Goal: Information Seeking & Learning: Learn about a topic

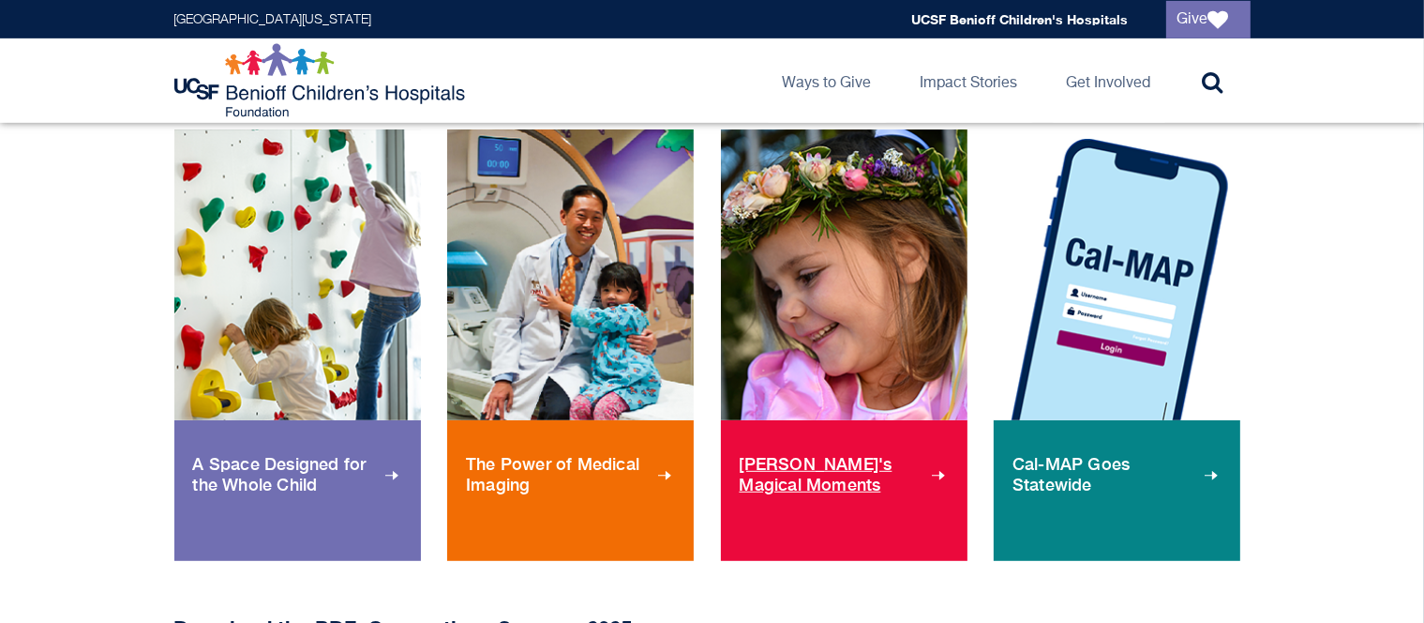
scroll to position [911, 0]
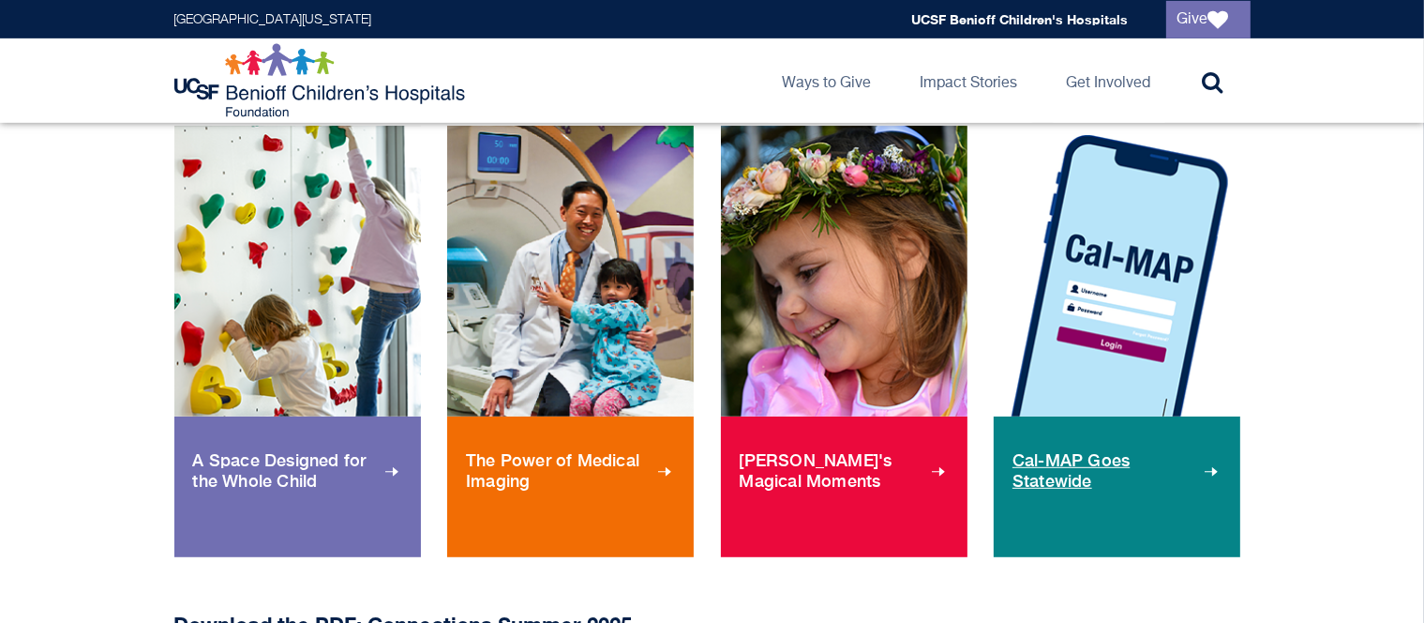
click at [1091, 491] on span "Cal-MAP Goes Statewide" at bounding box center [1117, 470] width 209 height 71
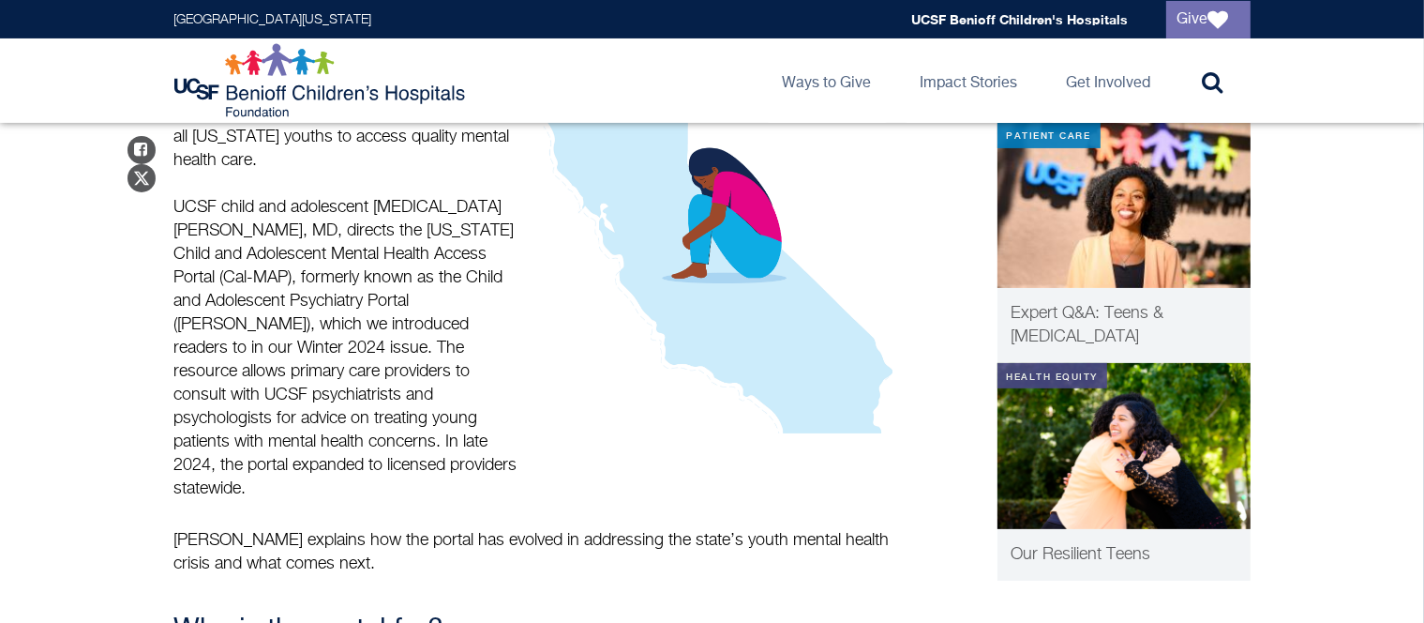
scroll to position [420, 0]
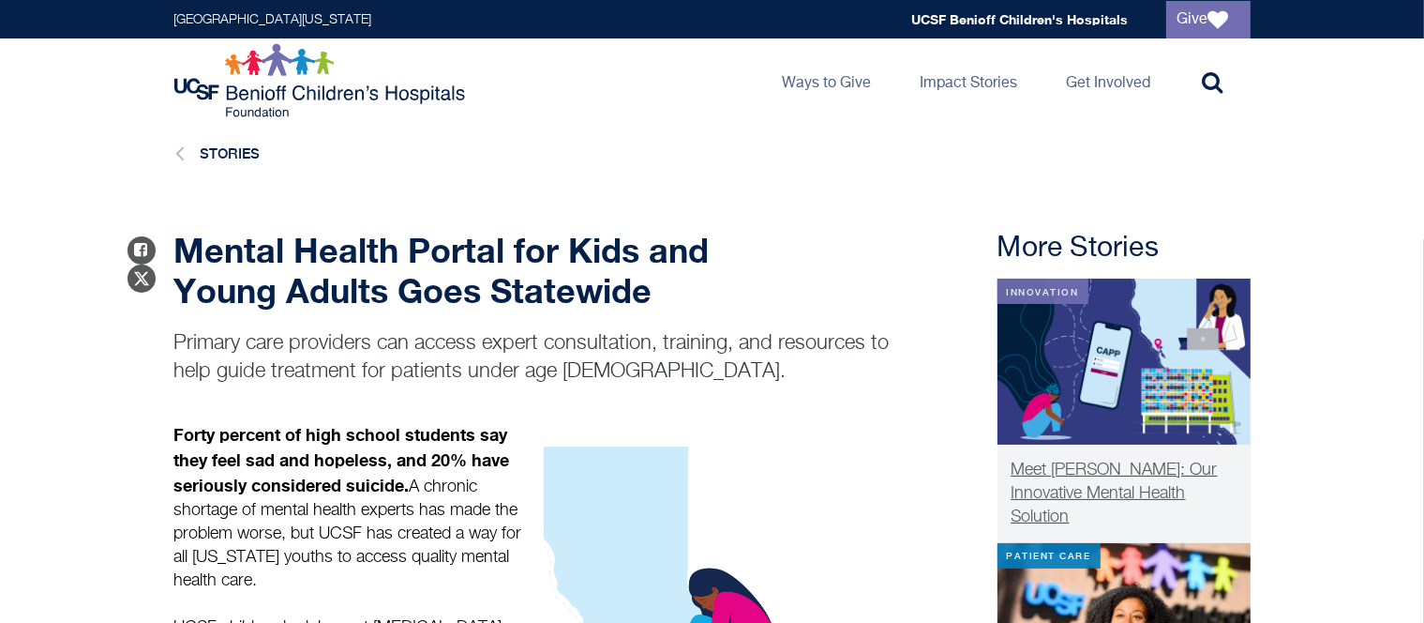
click at [1174, 432] on img at bounding box center [1124, 361] width 253 height 166
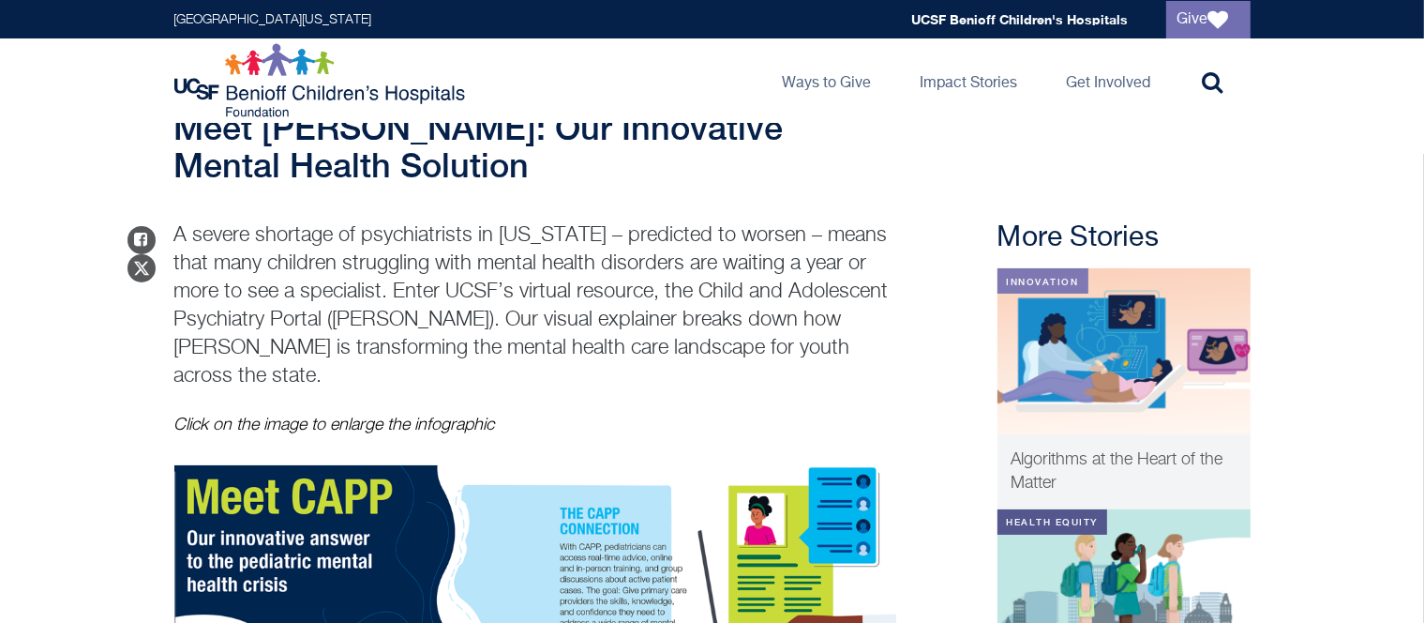
scroll to position [84, 0]
click at [1211, 72] on icon at bounding box center [1213, 81] width 21 height 23
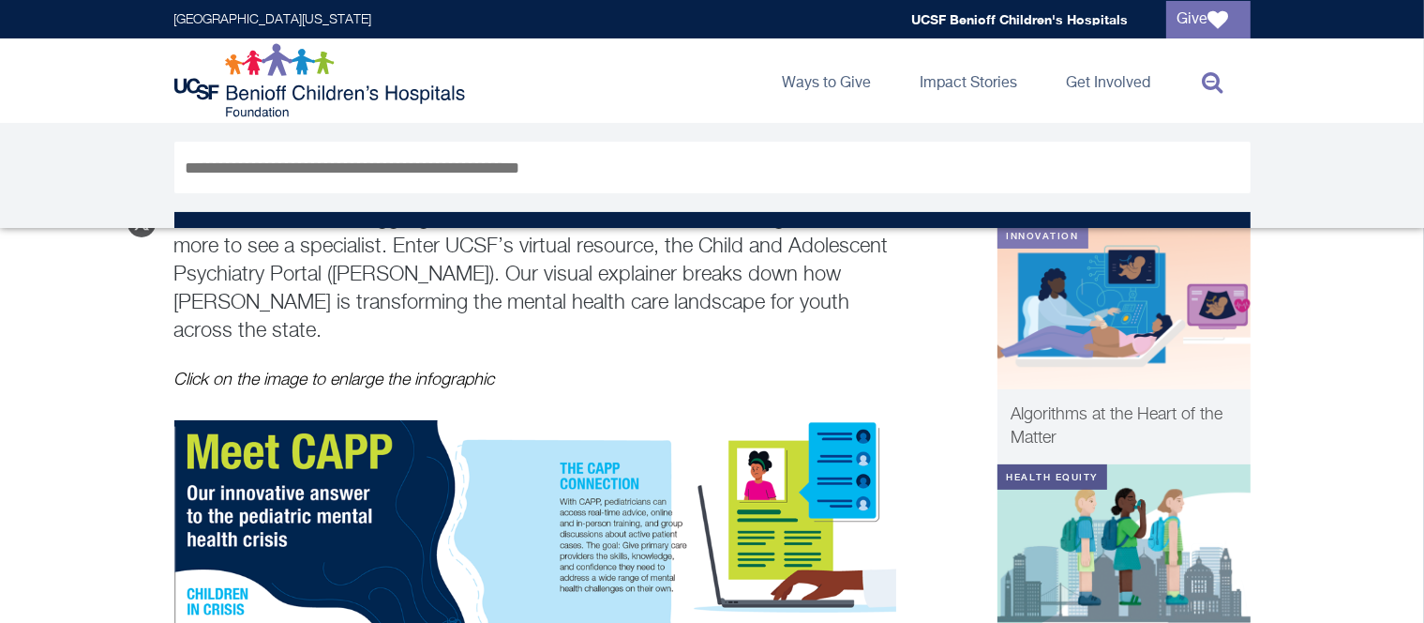
scroll to position [241, 0]
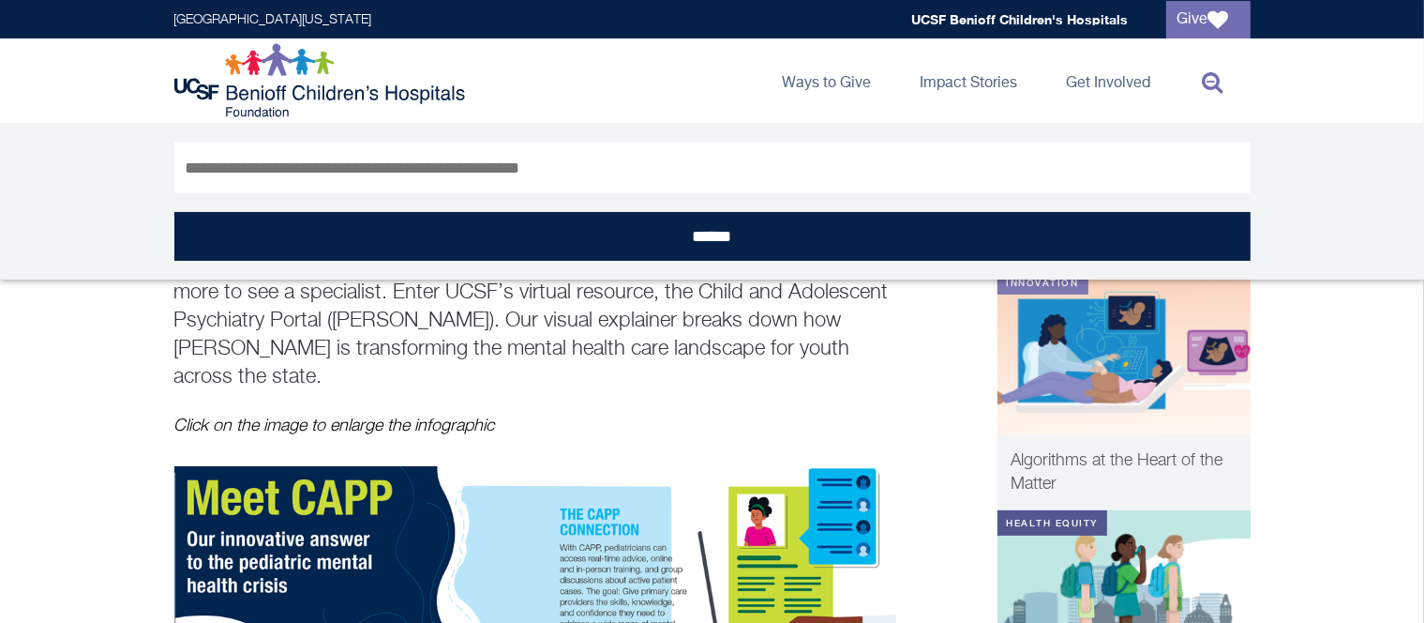
click at [784, 173] on input "Search" at bounding box center [712, 168] width 1076 height 52
type input "****"
click at [174, 212] on input "******" at bounding box center [712, 236] width 1076 height 49
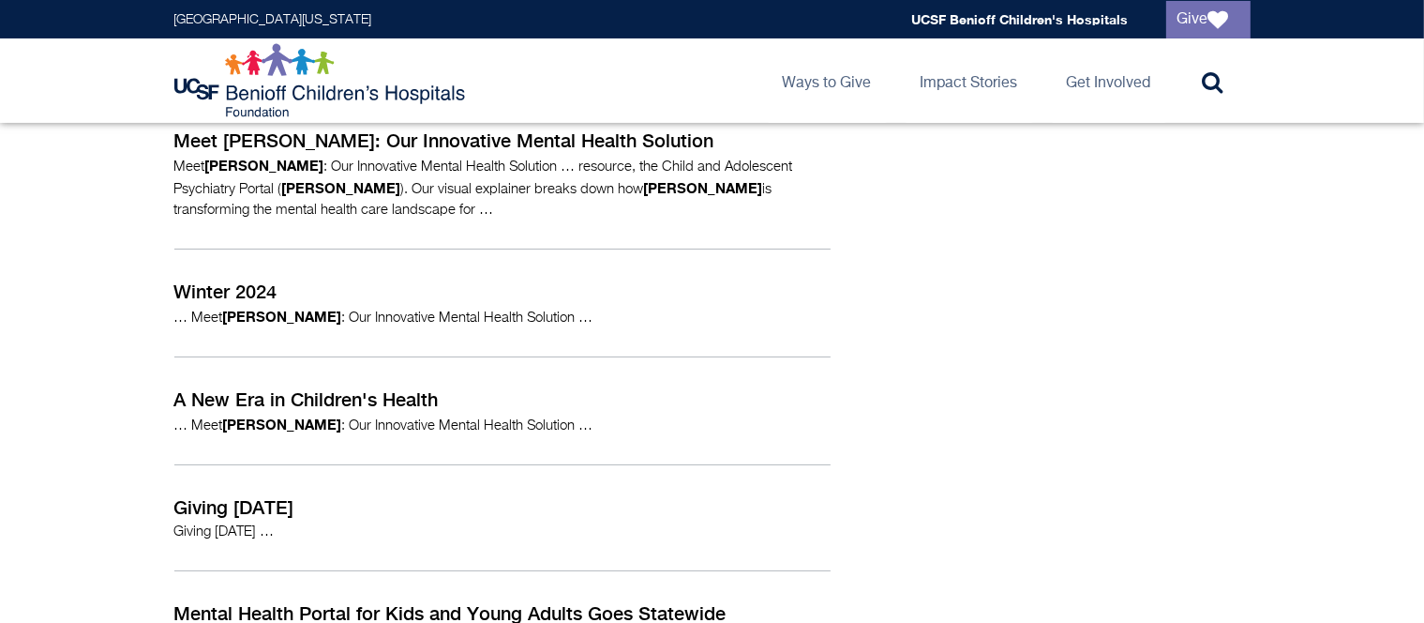
scroll to position [273, 0]
click at [318, 301] on p "Winter 2024" at bounding box center [502, 292] width 656 height 28
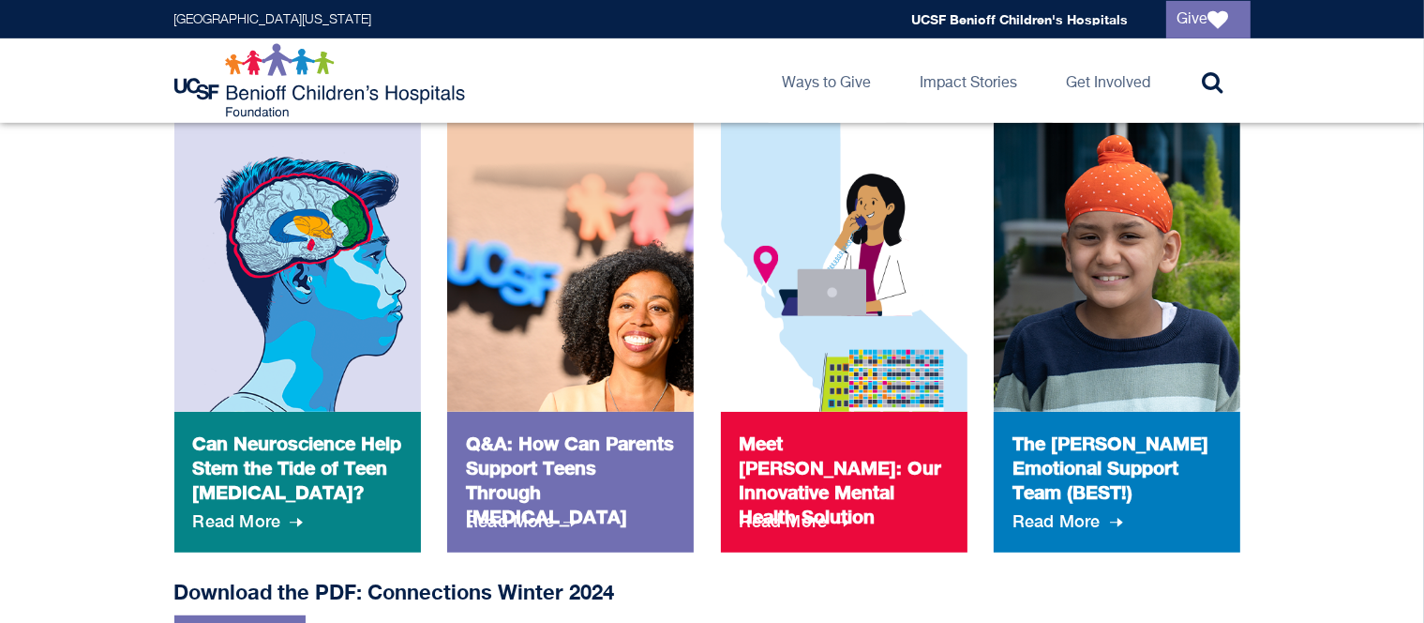
scroll to position [949, 0]
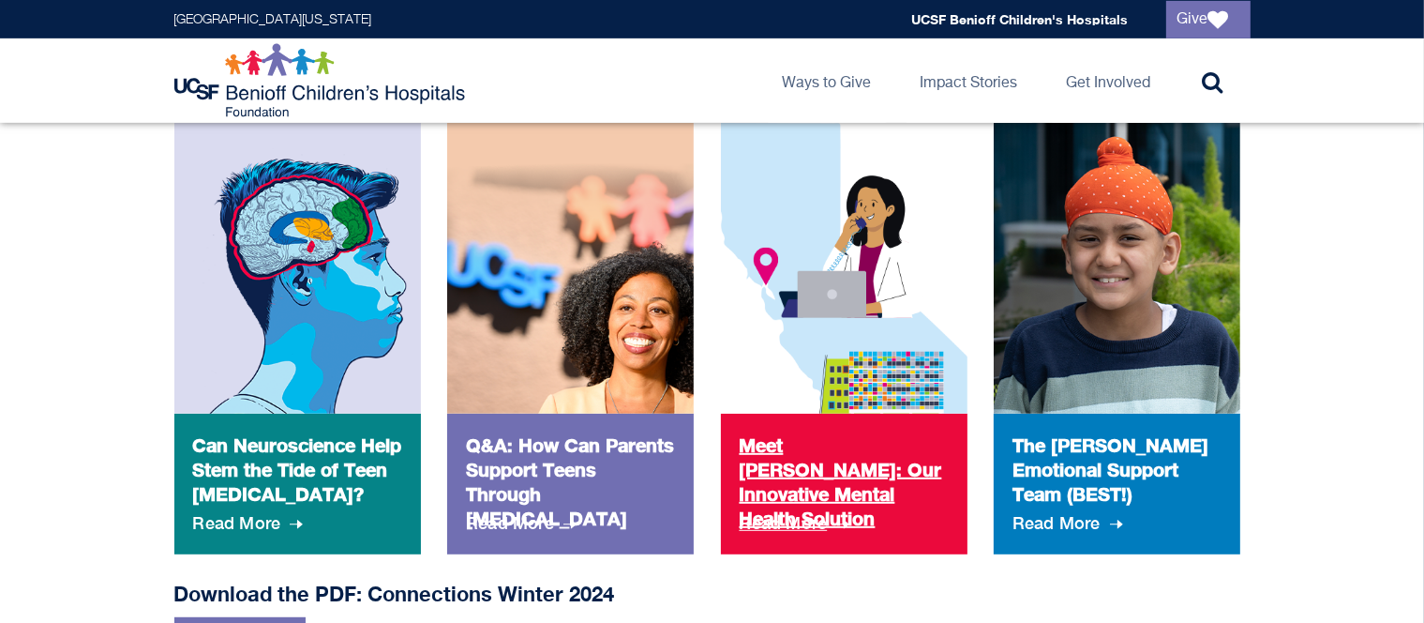
click at [831, 458] on p "Meet [PERSON_NAME]: Our Innovative Mental Health Solution" at bounding box center [844, 465] width 209 height 66
